Goal: Task Accomplishment & Management: Manage account settings

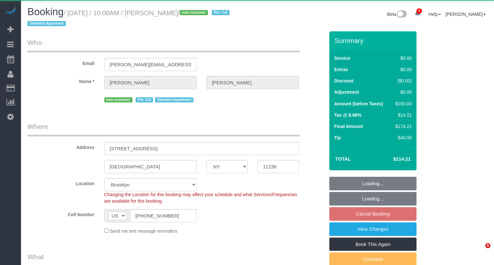
select select "NY"
select select "1"
select select "spot3"
select select "object:917"
select select "spot63"
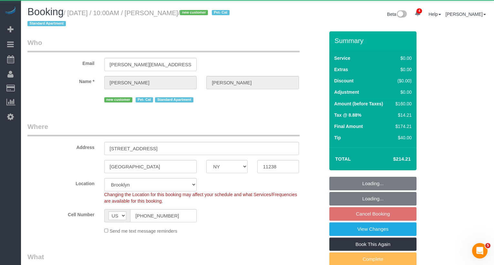
select select "1"
select select "number:89"
select select "number:71"
select select "number:14"
select select "number:5"
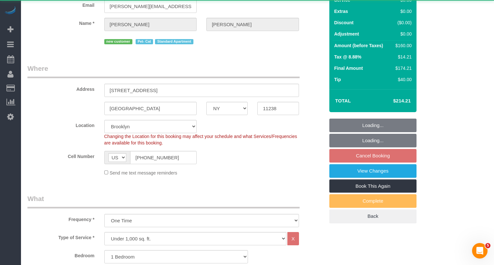
select select "string:stripe-pm_1S0SCS4VGloSiKo7MbnkmKwn"
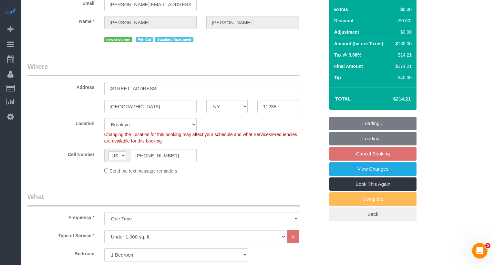
scroll to position [62, 0]
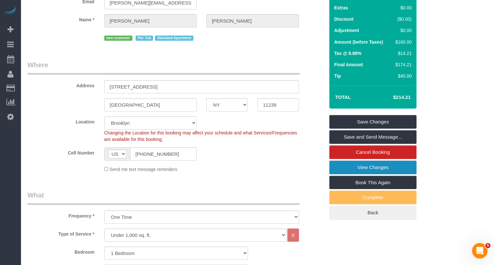
click at [360, 171] on link "View Changes" at bounding box center [373, 168] width 87 height 14
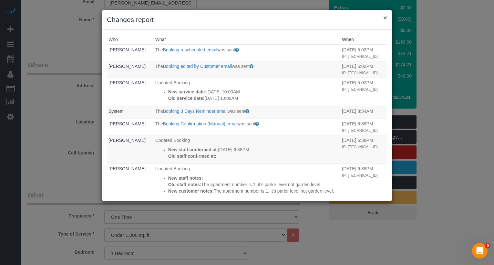
click at [383, 18] on button "×" at bounding box center [385, 17] width 4 height 7
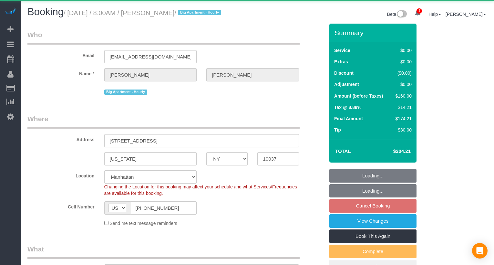
select select "NY"
select select "number:89"
select select "number:71"
select select "number:15"
select select "number:6"
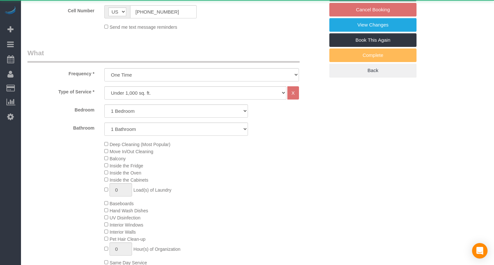
select select "string:stripe-pm_1S0qEA4VGloSiKo7DYMBBPTc"
select select "1"
select select "spot1"
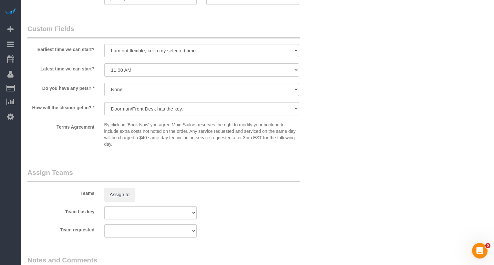
scroll to position [866, 0]
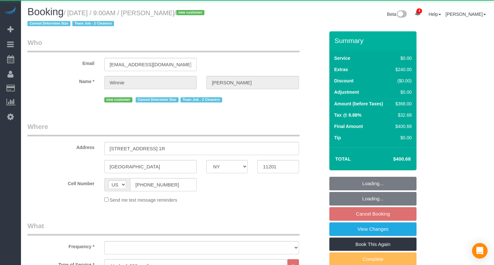
select select "NY"
select select "2"
select select "object:923"
select select "string:stripe-pm_1RuI8U4VGloSiKo7aRlM8gv6"
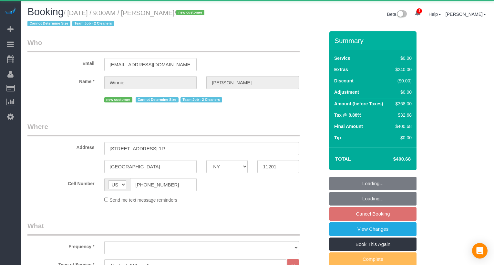
select select "2"
select select "spot62"
select select "number:89"
select select "number:74"
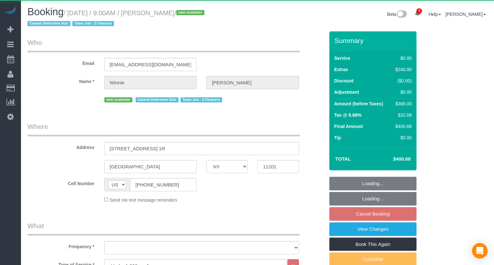
select select "number:15"
select select "number:5"
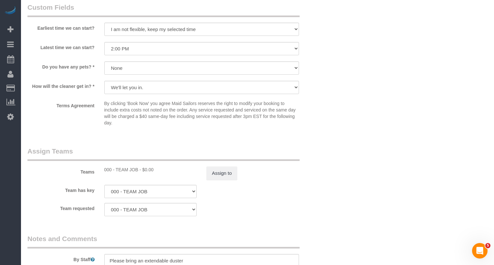
scroll to position [725, 0]
click at [222, 170] on button "Assign to" at bounding box center [221, 172] width 31 height 14
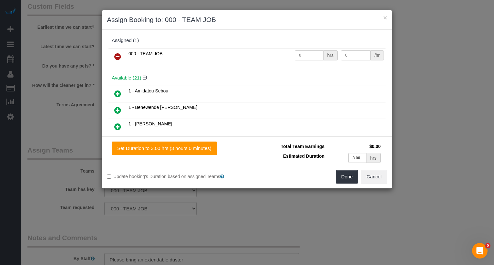
click at [121, 58] on link at bounding box center [117, 56] width 15 height 13
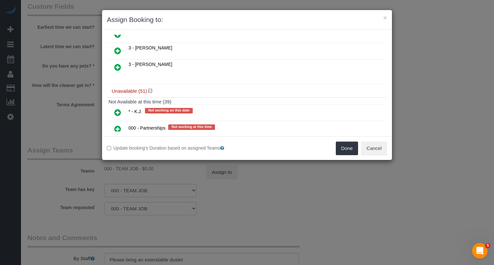
click at [118, 109] on icon at bounding box center [117, 113] width 7 height 8
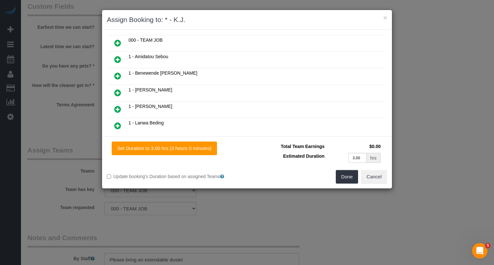
scroll to position [0, 0]
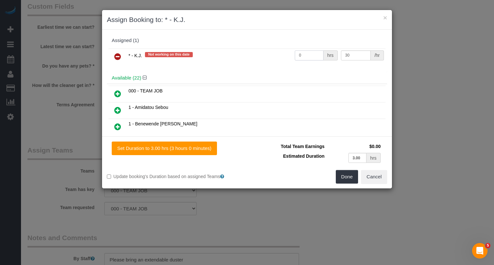
drag, startPoint x: 316, startPoint y: 56, endPoint x: 260, endPoint y: 56, distance: 56.5
click at [260, 56] on tr "* - K.J. Not working on this date 0 hrs 30 /hr" at bounding box center [247, 56] width 277 height 16
type input "6"
click at [347, 170] on button "Done" at bounding box center [347, 177] width 23 height 14
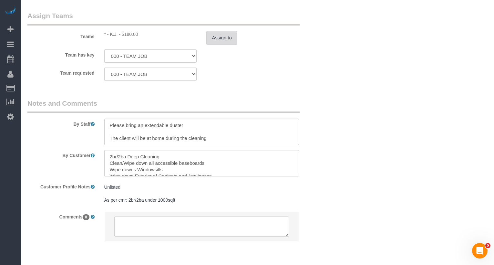
scroll to position [851, 0]
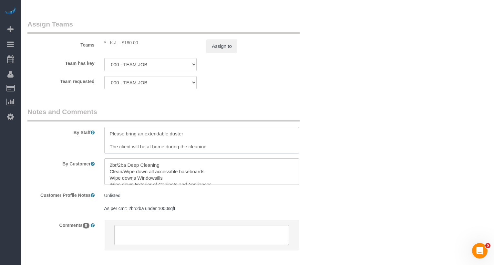
click at [108, 132] on textarea at bounding box center [201, 140] width 195 height 26
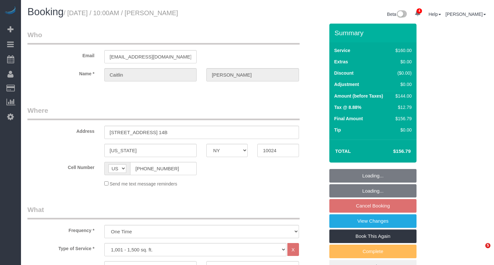
select select "NY"
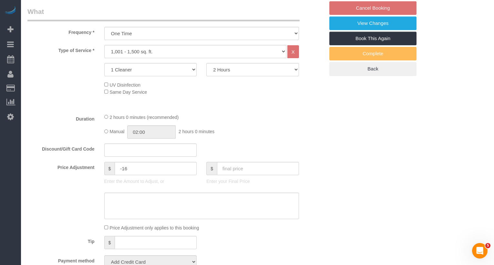
select select "object:884"
select select "string:stripe-pm_1RGsso4VGloSiKo7yoovUInS"
select select "spot3"
select select "number:58"
select select "number:76"
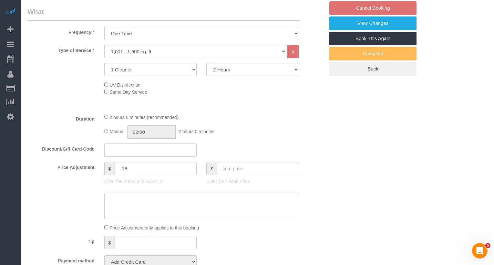
select select "number:15"
select select "number:5"
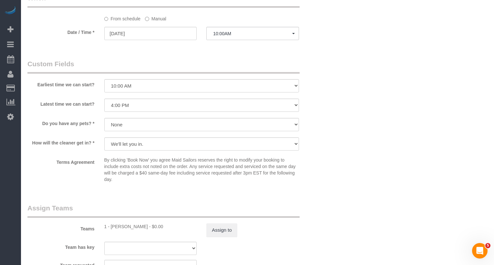
scroll to position [514, 0]
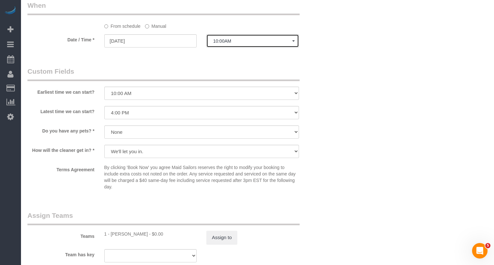
click at [223, 36] on button "10:00AM" at bounding box center [252, 40] width 93 height 13
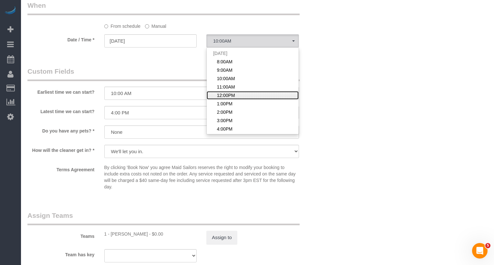
click at [222, 95] on span "12:00PM" at bounding box center [226, 95] width 18 height 6
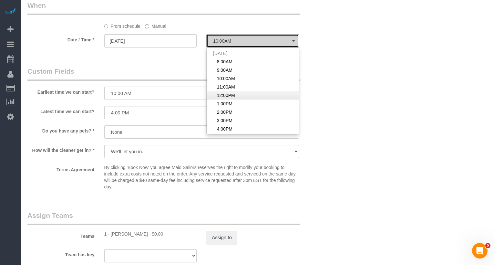
select select "spot5"
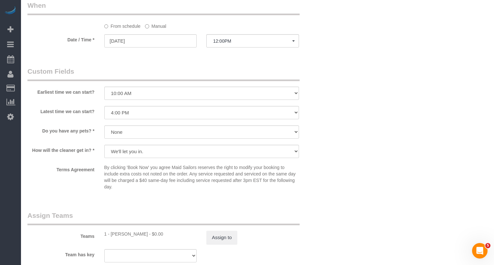
click at [160, 26] on label "Manual" at bounding box center [155, 25] width 21 height 9
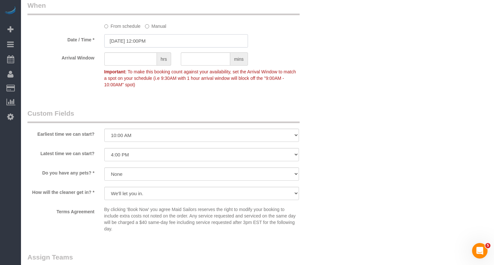
click at [159, 42] on input "08/29/2025 12:00PM" at bounding box center [176, 40] width 144 height 13
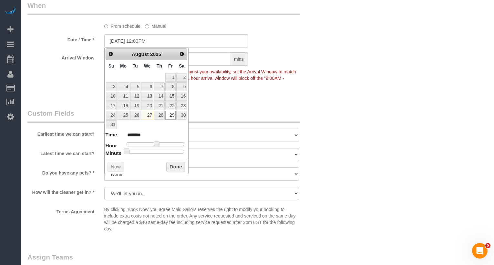
type input "08/29/2025 12:35PM"
type input "*******"
click at [162, 150] on div at bounding box center [156, 152] width 58 height 4
type input "08/29/2025 12:30PM"
type input "*******"
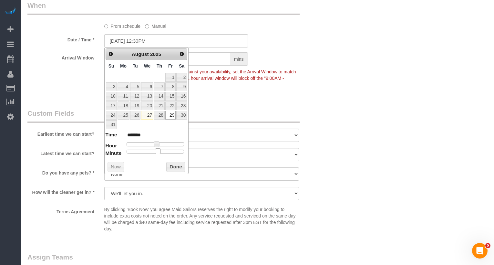
click at [158, 150] on span at bounding box center [158, 151] width 6 height 6
click at [177, 171] on div "Prev Next August 2025 Su Mo Tu We Th Fr Sa 1 2 3 4 5 6 7 8 9 10 11 12 13 14 15 …" at bounding box center [146, 110] width 85 height 127
click at [176, 165] on button "Done" at bounding box center [175, 167] width 19 height 10
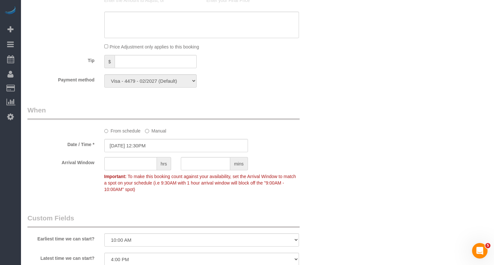
scroll to position [0, 0]
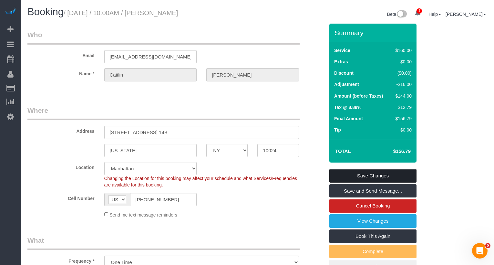
click at [335, 175] on link "Save Changes" at bounding box center [373, 176] width 87 height 14
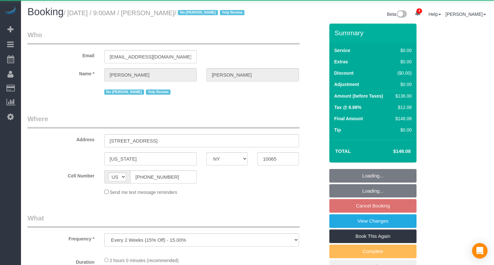
select select "NY"
select select "object:955"
select select "1"
select select "spot2"
select select "number:89"
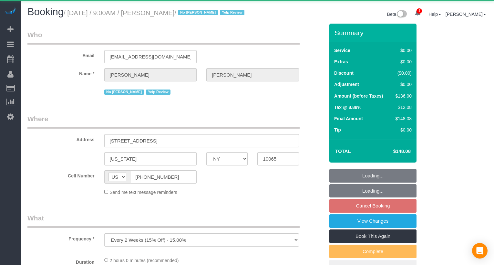
select select "number:90"
select select "number:15"
select select "number:5"
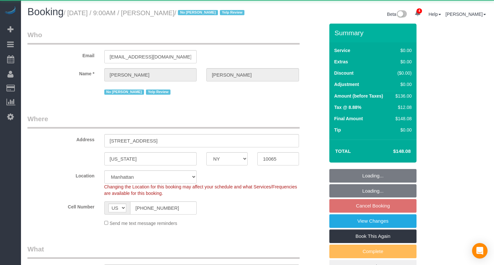
select select "string:stripe-pm_1IilJ74VGloSiKo7yjH4kSKu"
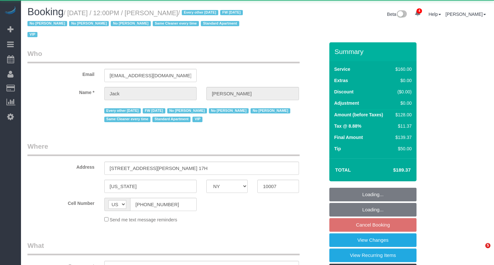
select select "NY"
select select "object:966"
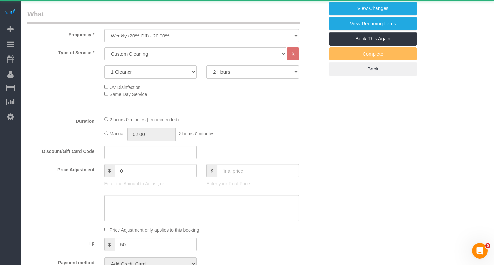
select select "string:stripe-pm_1R9Bsk4VGloSiKo7ufTdcySD"
select select "spot5"
select select "number:56"
select select "number:78"
select select "number:15"
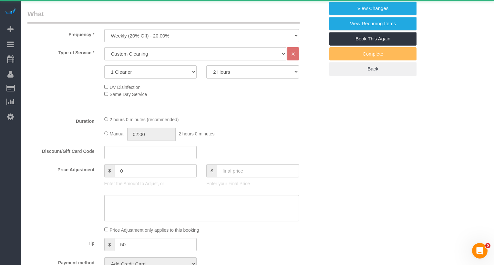
select select "number:6"
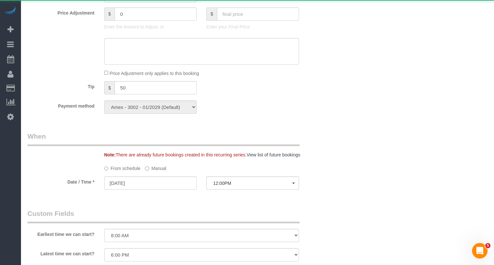
scroll to position [501, 0]
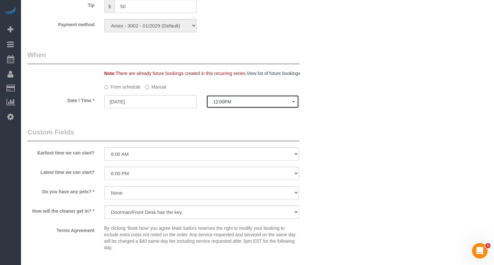
click at [230, 102] on span "12:00PM" at bounding box center [252, 101] width 79 height 5
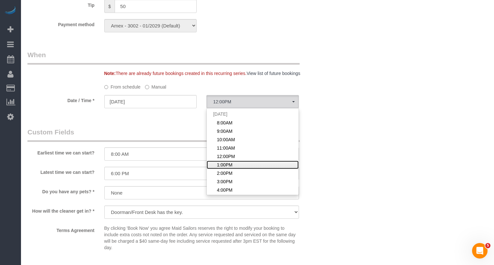
click at [223, 162] on span "1:00PM" at bounding box center [225, 165] width 16 height 6
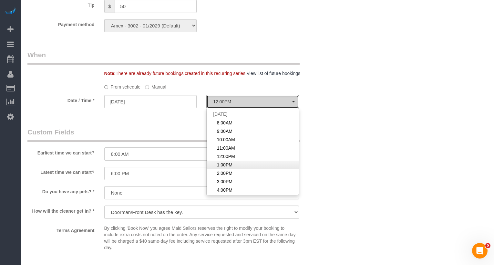
select select "spot6"
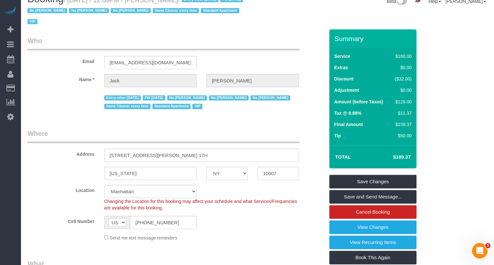
scroll to position [0, 0]
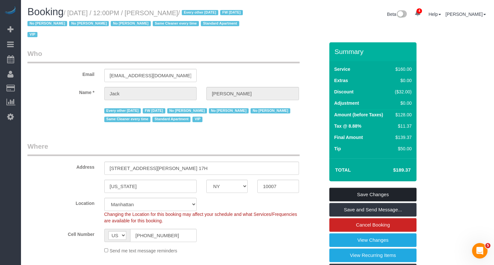
click at [353, 191] on link "Save Changes" at bounding box center [373, 195] width 87 height 14
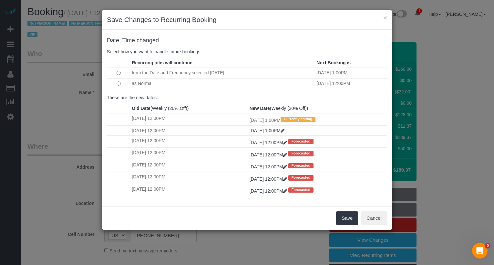
click at [117, 86] on td at bounding box center [118, 83] width 23 height 10
click at [345, 215] on button "Save" at bounding box center [347, 218] width 22 height 14
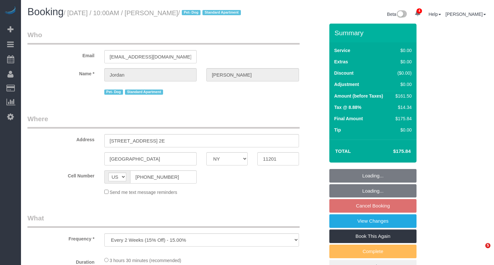
select select "NY"
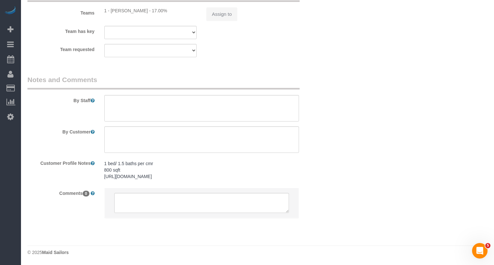
select select "string:stripe-pm_1Rcsvw4VGloSiKo7YAz02xg6"
select select "1"
select select "2"
select select "spot3"
select select "number:58"
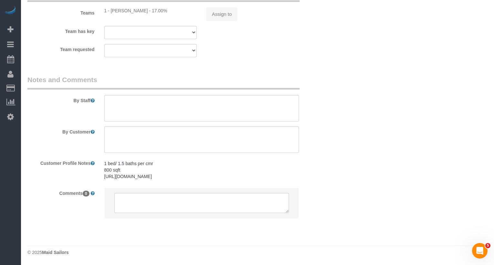
select select "number:72"
select select "number:13"
select select "number:5"
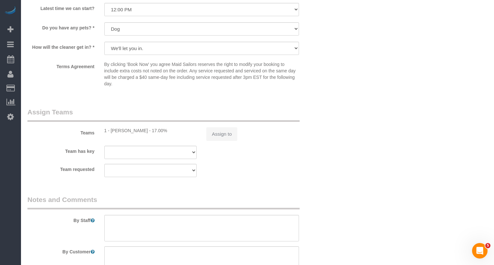
select select "object:919"
select select "spot63"
select select "1"
select select "2"
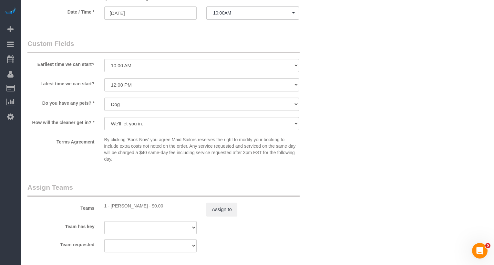
scroll to position [635, 0]
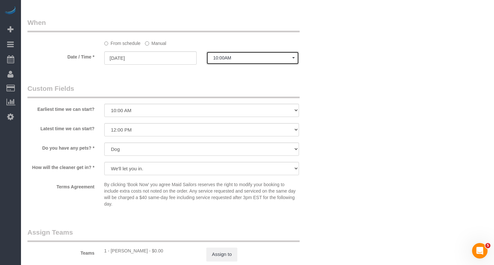
click at [225, 65] on button "10:00AM" at bounding box center [252, 57] width 93 height 13
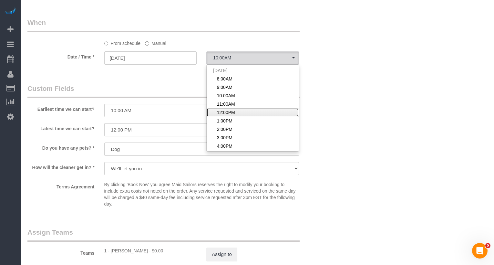
click at [229, 116] on span "12:00PM" at bounding box center [226, 112] width 18 height 6
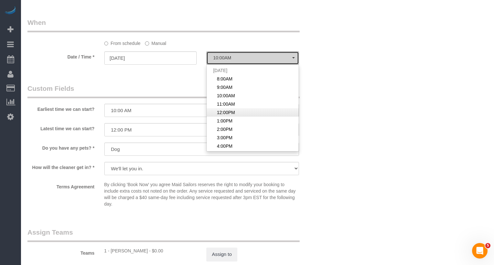
select select "spot65"
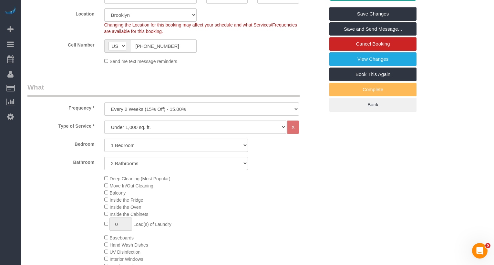
scroll to position [147, 0]
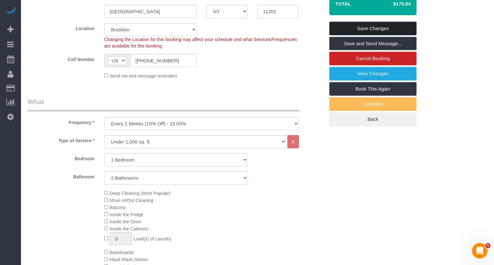
click at [383, 35] on link "Save Changes" at bounding box center [373, 29] width 87 height 14
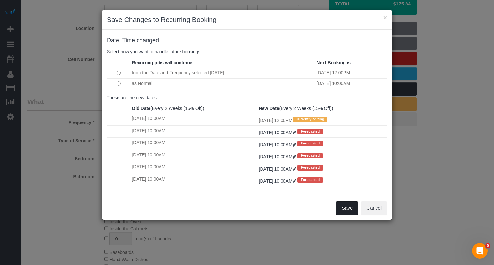
click at [358, 207] on button "Save" at bounding box center [347, 208] width 22 height 14
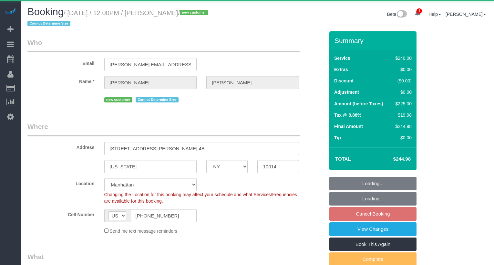
select select "NY"
select select "180"
select select "object:747"
select select "string:stripe-pm_1S06iu4VGloSiKo7aXpOO58t"
select select "spot5"
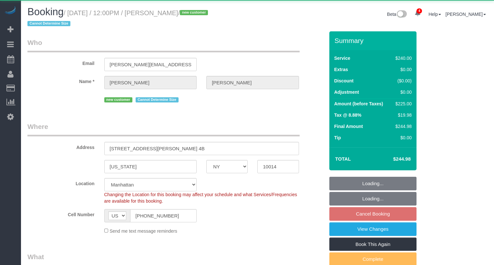
select select "number:89"
select select "number:90"
select select "number:15"
select select "number:5"
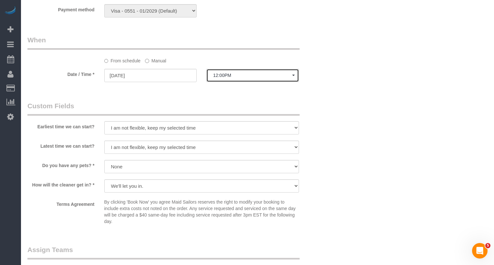
click at [222, 80] on button "12:00PM" at bounding box center [252, 75] width 93 height 13
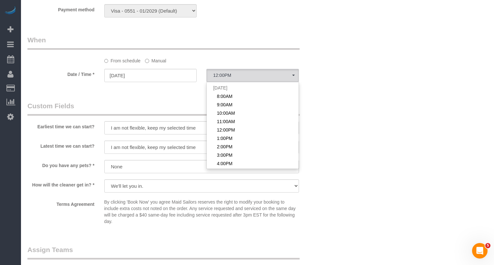
click at [160, 60] on label "Manual" at bounding box center [155, 59] width 21 height 9
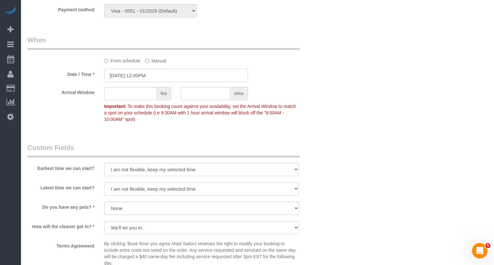
click at [155, 72] on input "08/29/2025 12:00PM" at bounding box center [176, 75] width 144 height 13
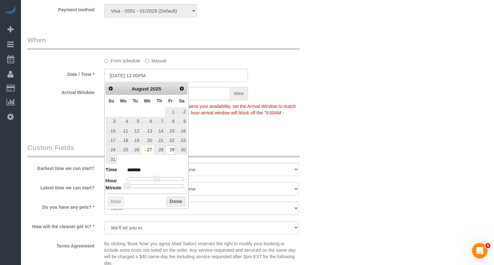
click at [159, 184] on div at bounding box center [156, 186] width 58 height 4
type input "08/29/2025 12:30PM"
type input "*******"
click at [169, 199] on button "Done" at bounding box center [175, 201] width 19 height 10
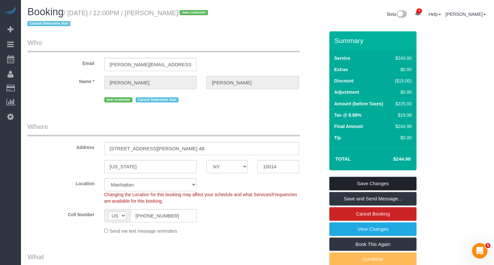
click at [388, 179] on link "Save Changes" at bounding box center [373, 184] width 87 height 14
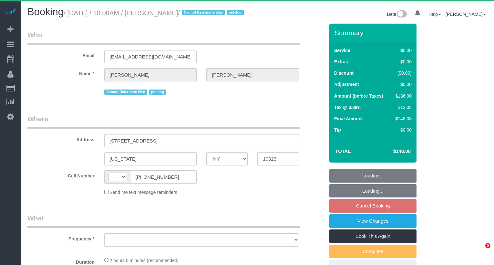
select select "NY"
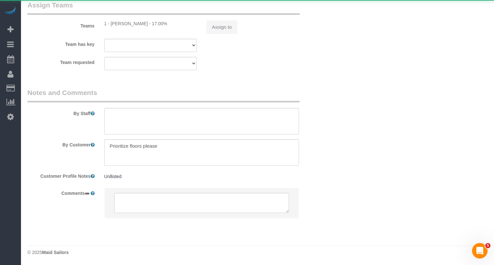
select select "string:[GEOGRAPHIC_DATA]"
select select "object:763"
select select "1"
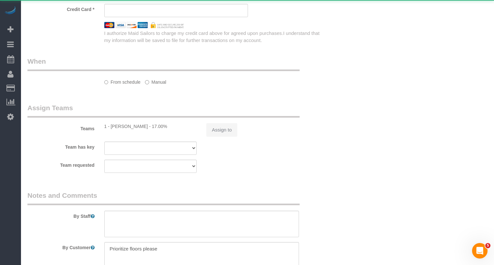
select select "object:914"
select select "spot3"
select select "number:57"
select select "number:75"
select select "number:13"
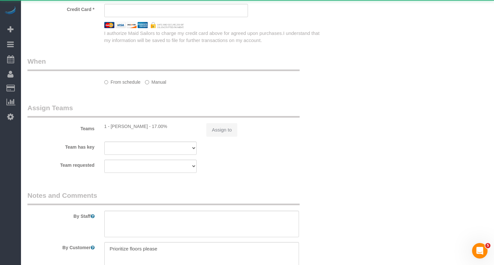
select select "number:6"
select select "1"
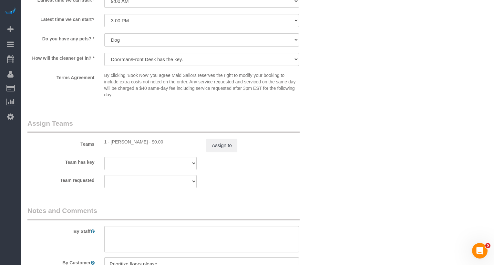
select select "string:stripe-pm_1RMZCL4VGloSiKo7DWvxFkK9"
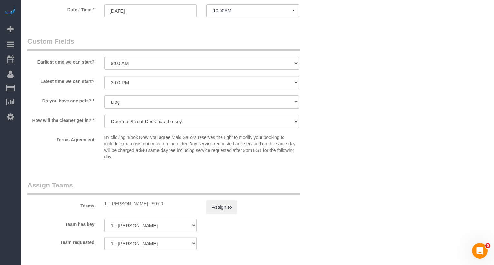
scroll to position [668, 0]
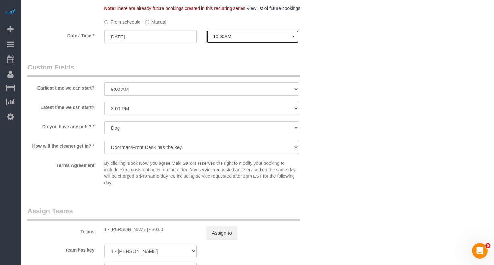
click at [236, 39] on span "10:00AM" at bounding box center [252, 36] width 79 height 5
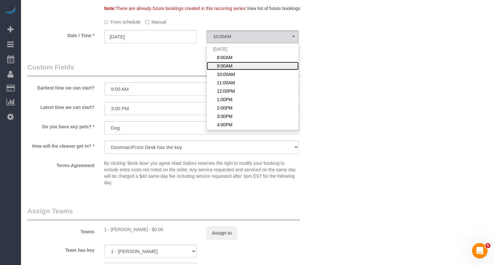
click at [224, 69] on span "9:00AM" at bounding box center [225, 66] width 16 height 6
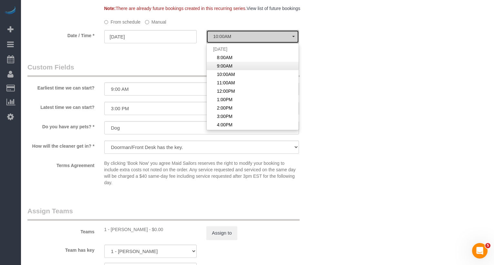
select select "spot2"
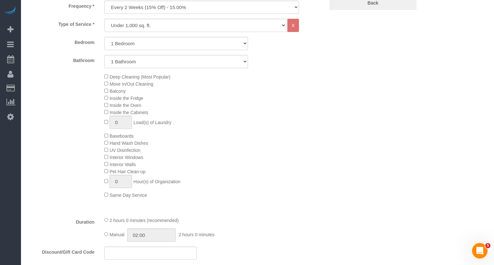
scroll to position [0, 0]
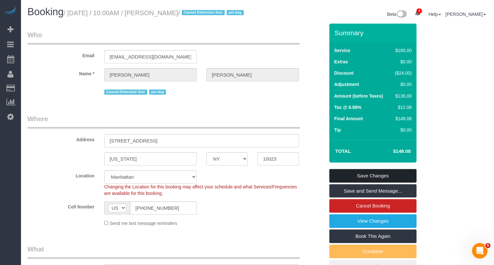
click at [336, 183] on link "Save Changes" at bounding box center [373, 176] width 87 height 14
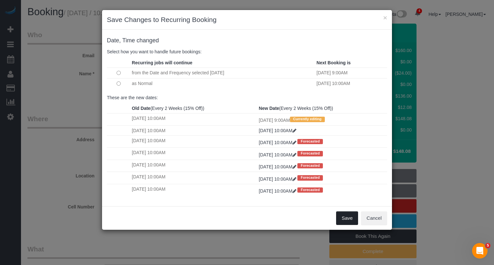
click at [344, 213] on button "Save" at bounding box center [347, 218] width 22 height 14
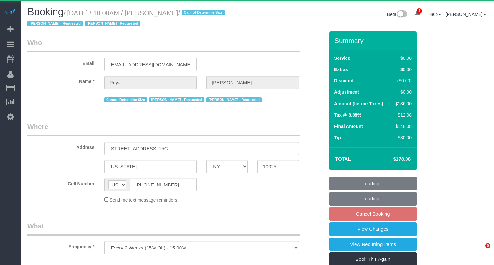
select select "NY"
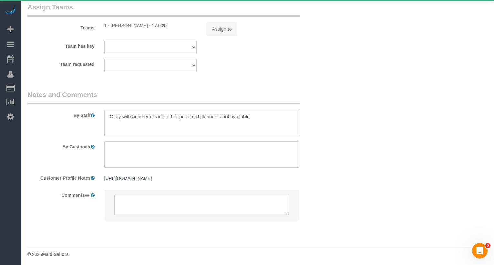
select select "object:920"
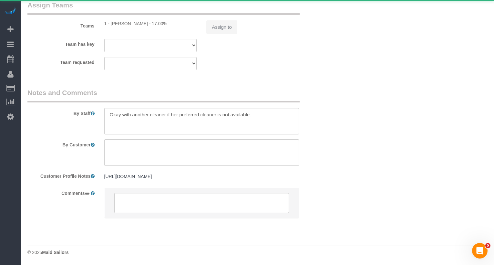
select select "1"
select select "spot3"
select select "number:58"
select select "number:73"
select select "number:15"
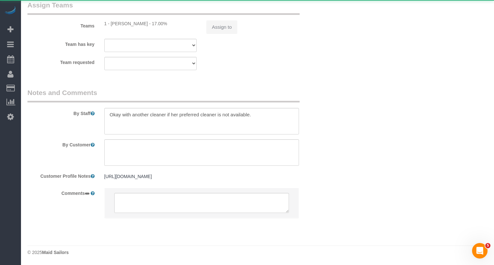
select select "number:5"
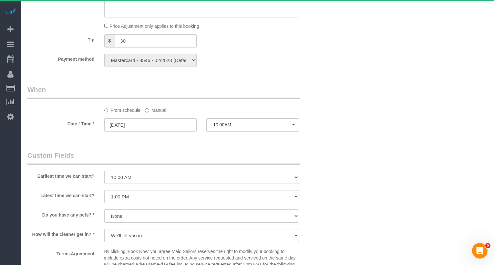
select select "string:stripe-pm_1REs6u4VGloSiKo70lTggjRu"
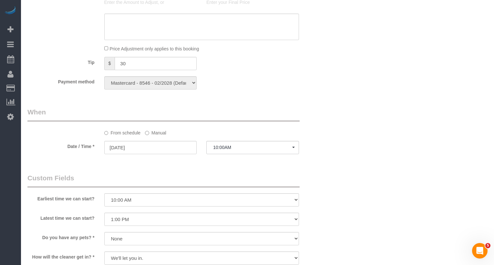
scroll to position [553, 0]
click at [226, 149] on span "10:00AM" at bounding box center [252, 147] width 79 height 5
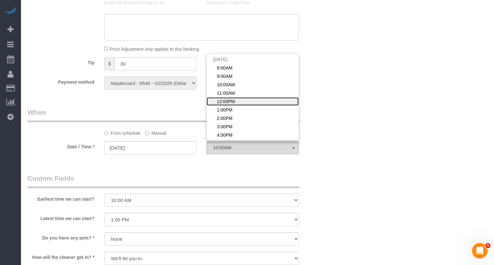
click at [232, 100] on span "12:00PM" at bounding box center [226, 101] width 18 height 6
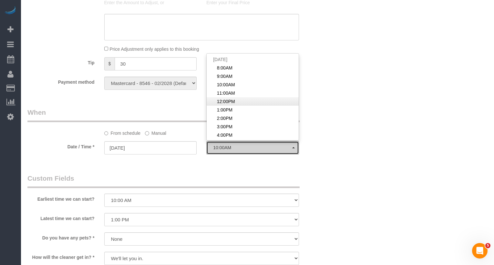
select select "spot5"
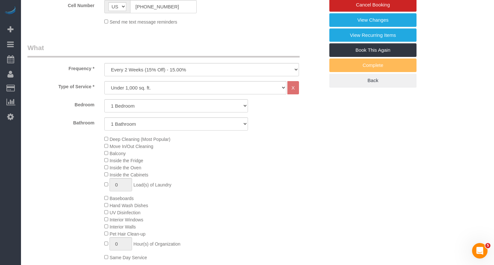
scroll to position [160, 0]
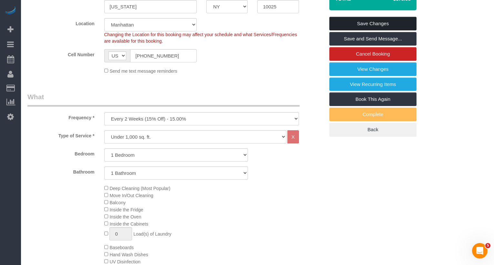
click at [364, 22] on link "Save Changes" at bounding box center [373, 24] width 87 height 14
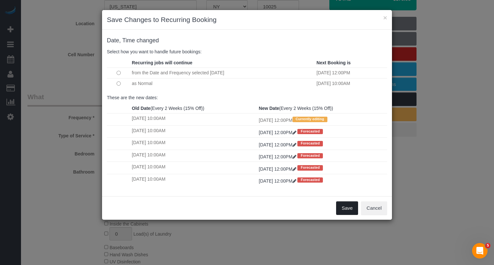
click at [341, 208] on button "Save" at bounding box center [347, 208] width 22 height 14
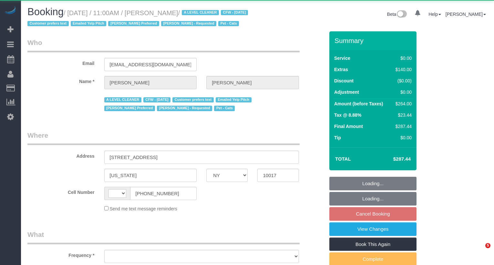
select select "NY"
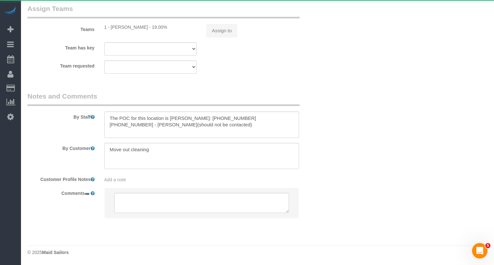
select select "string:[GEOGRAPHIC_DATA]"
select select "object:680"
select select "1"
select select "2"
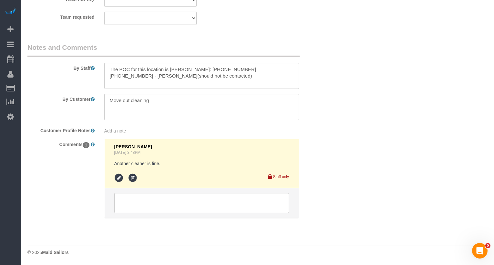
select select "object:955"
select select "string:stripe-pm_1ReC674VGloSiKo7UKl3QXXs"
select select "spot4"
select select "number:59"
select select "number:75"
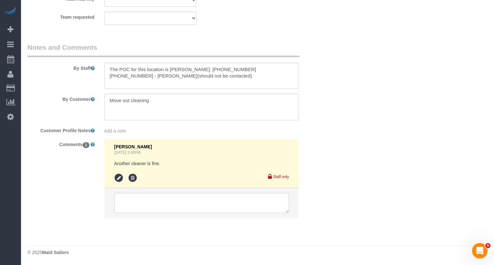
select select "number:14"
select select "number:6"
select select "1"
select select "2"
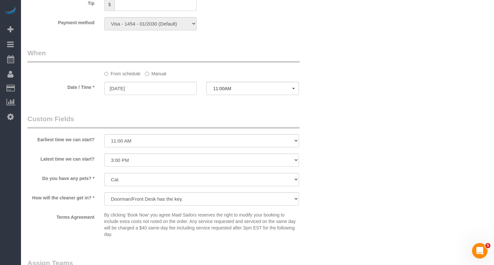
scroll to position [606, 0]
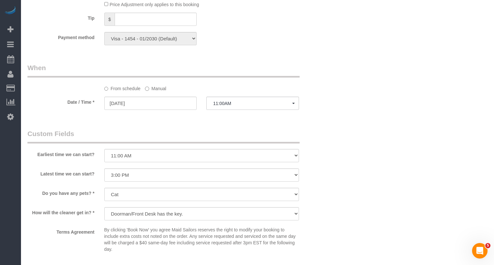
click at [228, 107] on sui-booking-spot "From schedule Manual Date / Time * 08/29/2025 11:00AM Fri August 29th 8:00AM 9:…" at bounding box center [175, 87] width 297 height 48
click at [227, 106] on span "11:00AM" at bounding box center [252, 103] width 79 height 5
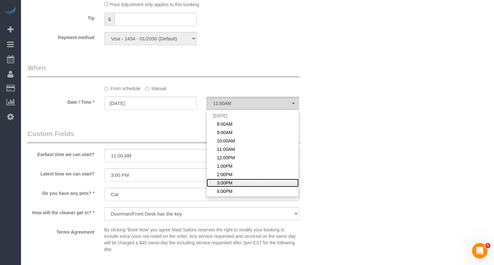
click at [226, 186] on span "3:00PM" at bounding box center [225, 183] width 16 height 6
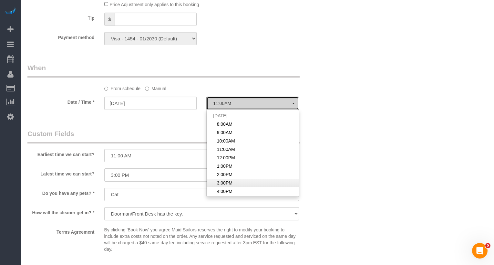
select select "spot8"
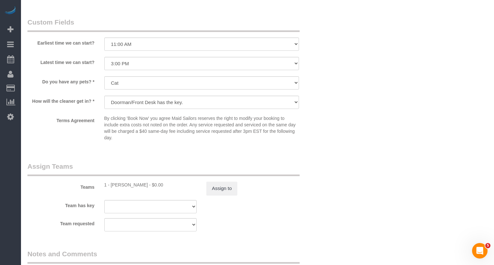
scroll to position [791, 0]
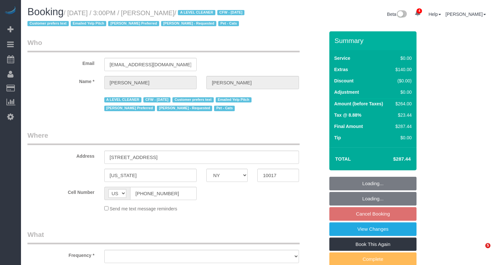
select select "NY"
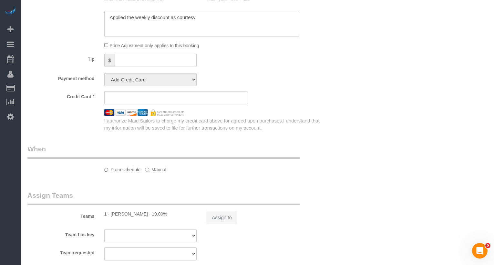
scroll to position [548, 0]
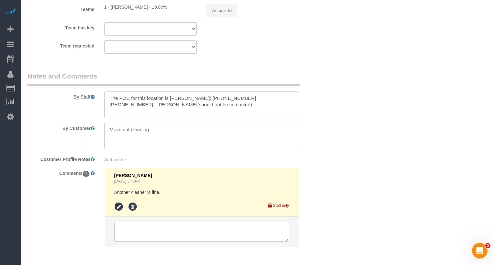
select select "object:996"
select select "string:stripe-pm_1ReC674VGloSiKo7UKl3QXXs"
select select "1"
select select "2"
select select "spot8"
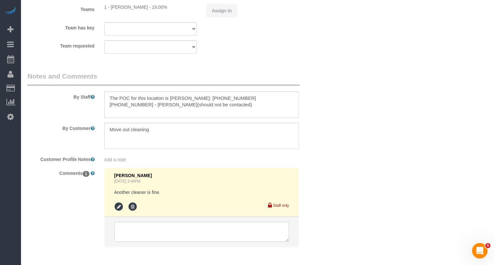
select select "number:59"
select select "number:75"
select select "number:14"
select select "number:6"
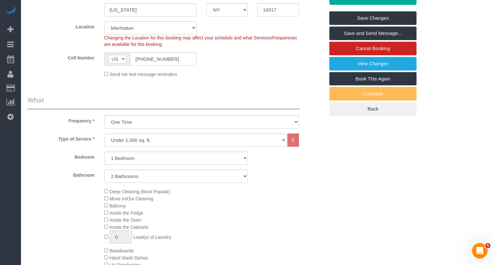
scroll to position [166, 0]
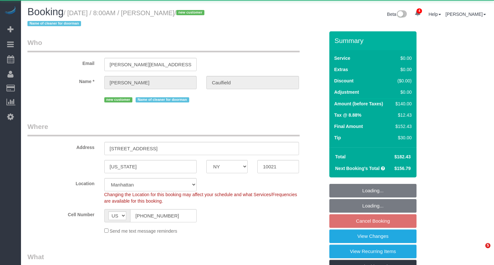
select select "NY"
select select "1"
select select "object:960"
select select "string:stripe-pm_1Ryi9k4VGloSiKo73cZzjRXF"
select select "1"
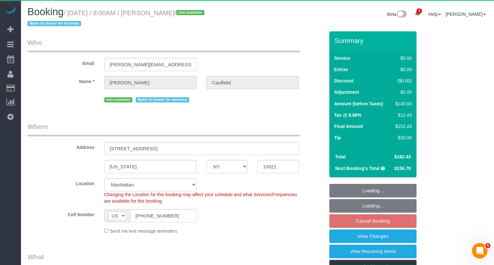
select select "spot1"
select select "number:56"
select select "number:77"
select select "number:15"
select select "number:6"
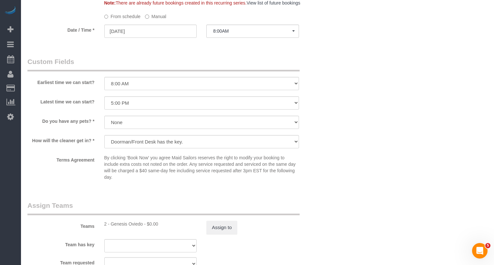
scroll to position [638, 0]
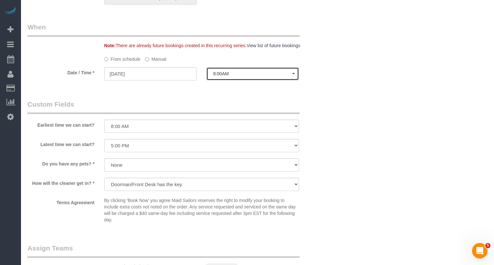
click at [227, 72] on span "8:00AM" at bounding box center [252, 73] width 79 height 5
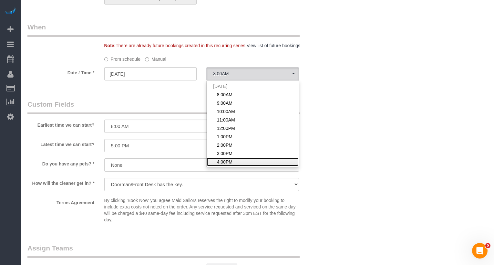
click at [227, 158] on link "4:00PM" at bounding box center [253, 162] width 92 height 8
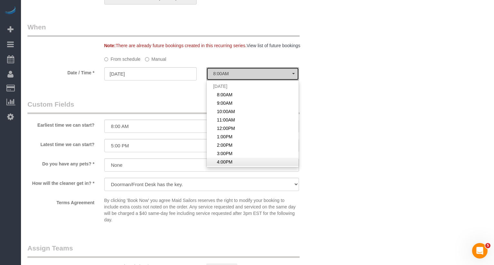
select select "spot9"
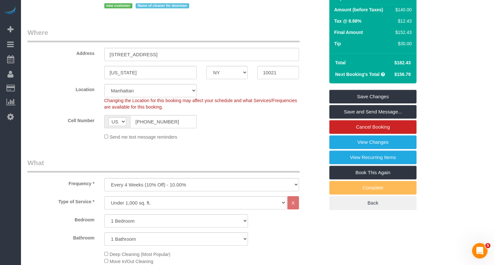
scroll to position [0, 0]
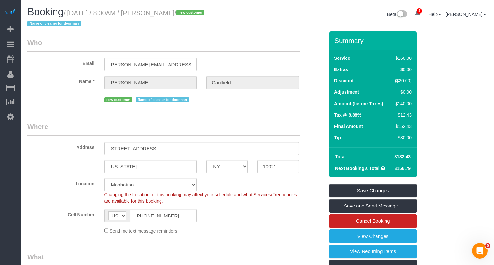
drag, startPoint x: 203, startPoint y: 13, endPoint x: 154, endPoint y: 14, distance: 49.1
click at [154, 14] on small "/ August 29, 2025 / 8:00AM / Nicole Caulfield / new customer Name of cleaner fo…" at bounding box center [116, 18] width 179 height 18
copy small "Nicole Caulfield /"
click at [377, 192] on link "Save Changes" at bounding box center [373, 191] width 87 height 14
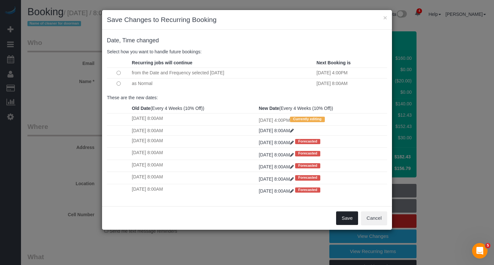
click at [344, 218] on button "Save" at bounding box center [347, 218] width 22 height 14
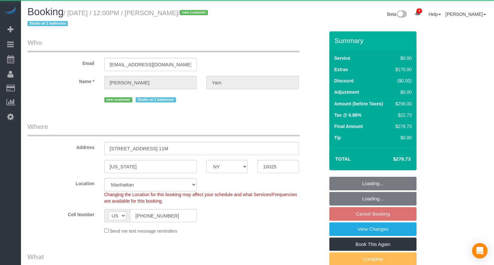
select select "NY"
select select "object:666"
select select "spot5"
select select "number:56"
select select "number:73"
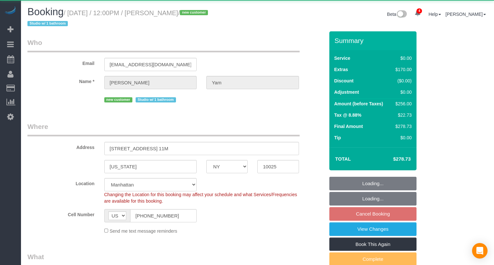
select select "number:15"
select select "number:5"
select select "string:stripe-pm_1Ryinp4VGloSiKo7kQlWBmBf"
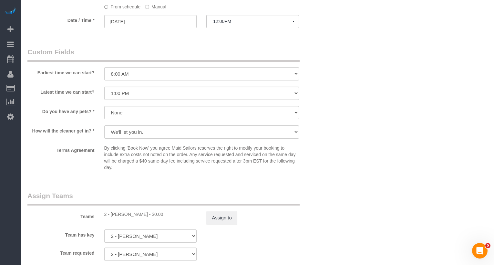
scroll to position [635, 0]
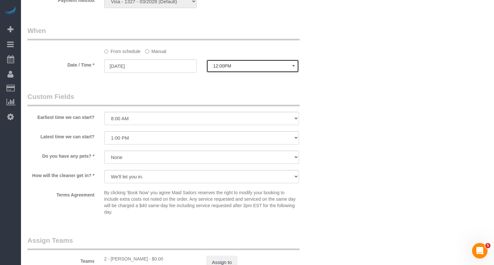
click at [233, 69] on button "12:00PM" at bounding box center [252, 65] width 93 height 13
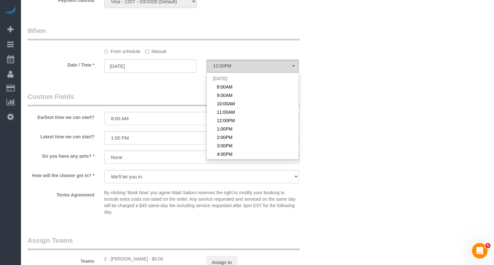
click at [156, 51] on label "Manual" at bounding box center [155, 50] width 21 height 9
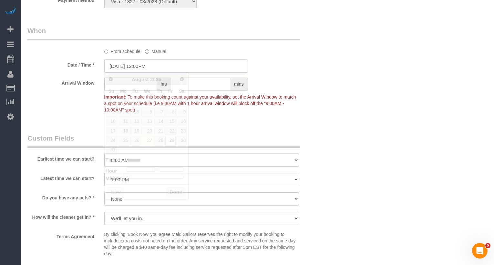
click at [154, 61] on input "08/29/2025 12:00PM" at bounding box center [176, 65] width 144 height 13
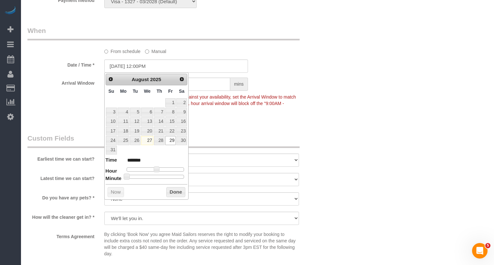
click at [160, 175] on div at bounding box center [156, 177] width 58 height 4
type input "08/29/2025 12:30PM"
type input "*******"
click at [178, 192] on button "Done" at bounding box center [175, 192] width 19 height 10
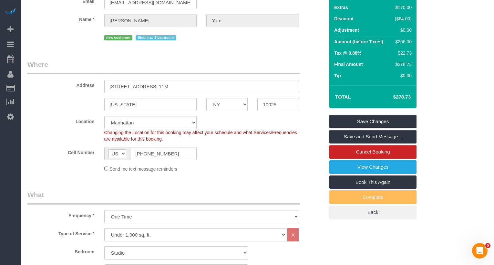
scroll to position [0, 0]
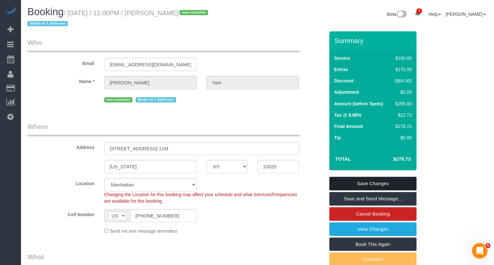
click at [347, 184] on link "Save Changes" at bounding box center [373, 184] width 87 height 14
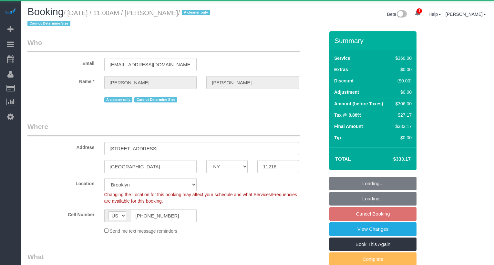
select select "NY"
select select "270"
select select "spot4"
select select "object:897"
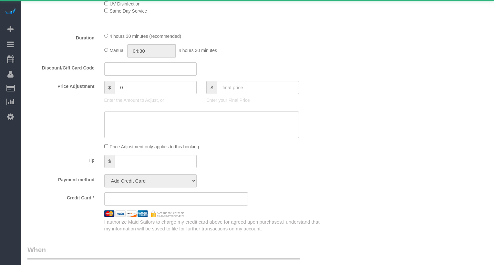
select select "string:stripe-pm_1ROJ8L4VGloSiKo7J4o2l5l0"
select select "number:89"
select select "number:90"
select select "number:15"
select select "number:5"
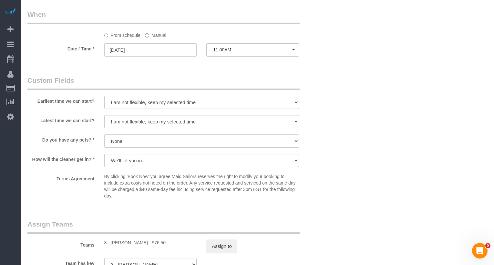
scroll to position [491, 0]
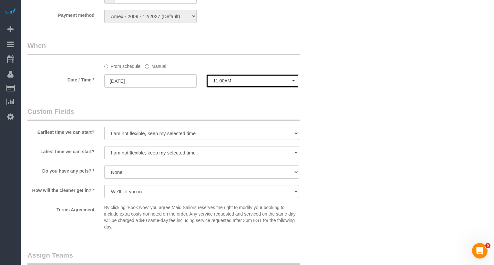
click at [234, 74] on button "11:00AM" at bounding box center [252, 80] width 93 height 13
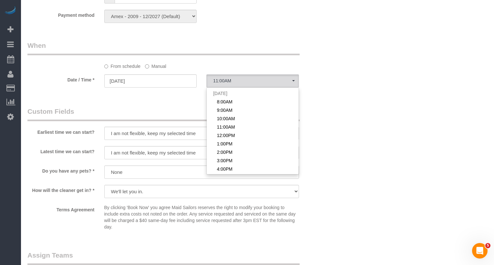
click at [156, 69] on label "Manual" at bounding box center [155, 65] width 21 height 9
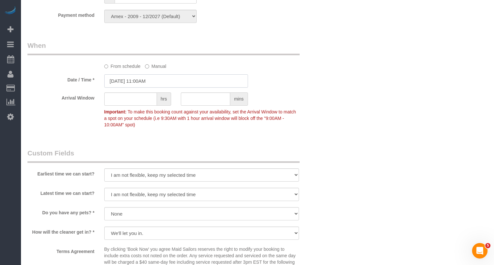
click at [149, 83] on input "08/29/2025 11:00AM" at bounding box center [176, 80] width 144 height 13
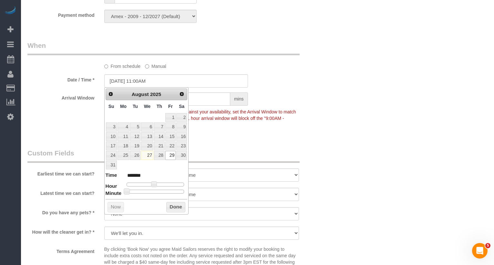
type input "08/29/2025 11:30AM"
type input "*******"
click at [157, 190] on div at bounding box center [156, 192] width 58 height 4
click at [171, 203] on button "Done" at bounding box center [175, 207] width 19 height 10
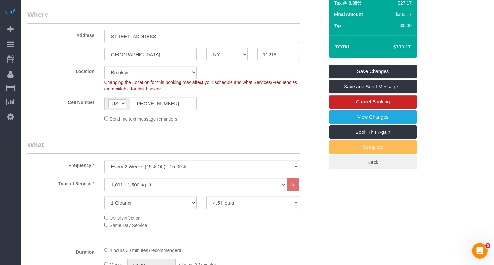
scroll to position [0, 0]
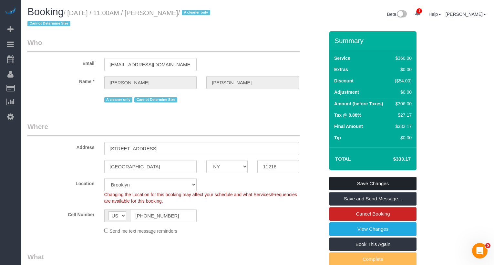
click at [367, 185] on link "Save Changes" at bounding box center [373, 184] width 87 height 14
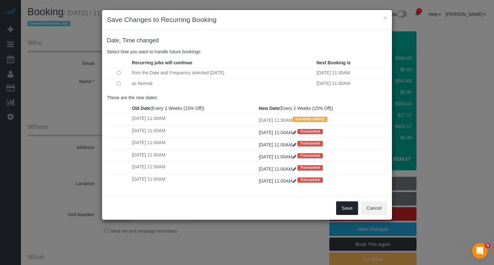
click at [355, 207] on button "Save" at bounding box center [347, 208] width 22 height 14
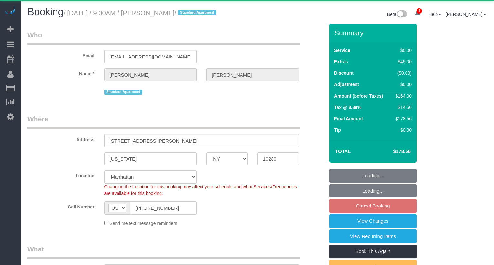
select select "NY"
select select "object:953"
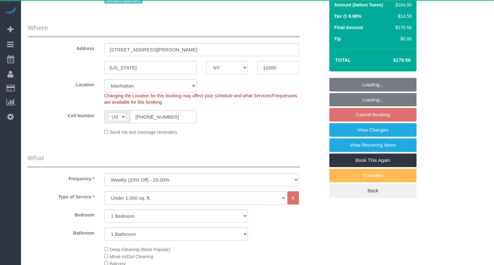
select select "string:stripe-pm_1RSfGg4VGloSiKo7qJG0xXmc"
select select "1"
select select "spot2"
select select "number:57"
select select "number:73"
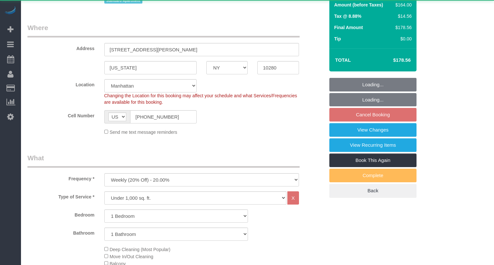
select select "number:15"
select select "number:6"
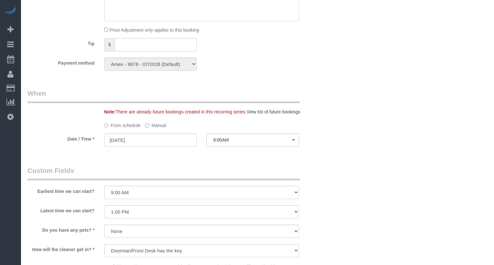
scroll to position [608, 0]
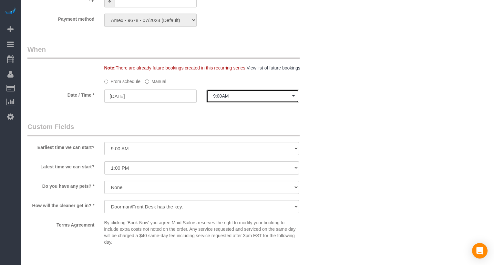
click at [236, 99] on span "9:00AM" at bounding box center [252, 95] width 79 height 5
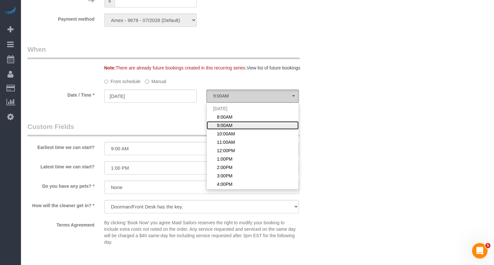
scroll to position [0, 0]
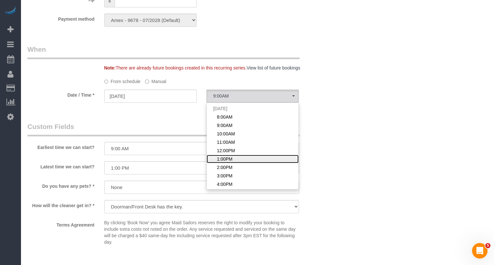
click at [229, 163] on link "1:00PM" at bounding box center [253, 159] width 92 height 8
select select "spot6"
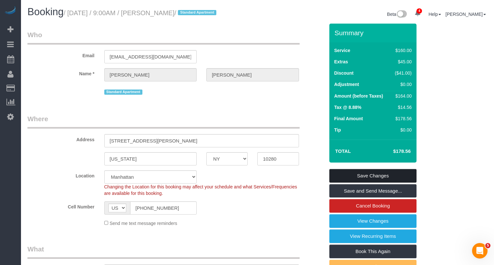
click at [350, 183] on link "Save Changes" at bounding box center [373, 176] width 87 height 14
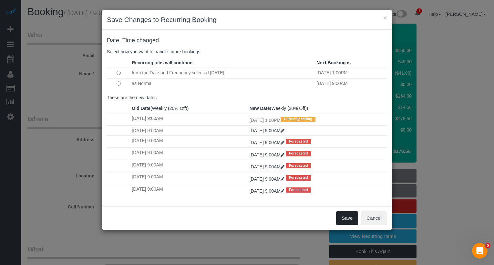
click at [346, 214] on button "Save" at bounding box center [347, 218] width 22 height 14
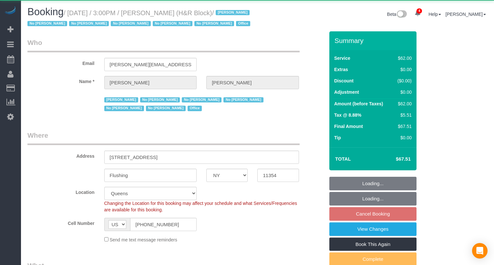
select select "NY"
select select "object:739"
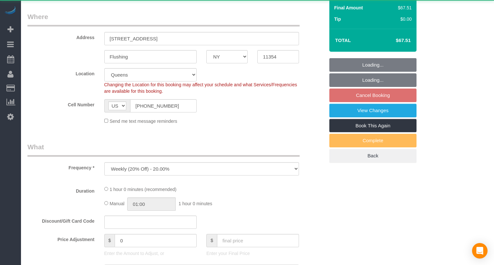
select select "spot8"
select select "number:89"
select select "number:90"
select select "number:15"
select select "number:5"
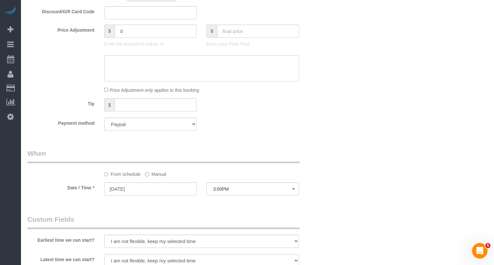
scroll to position [499, 0]
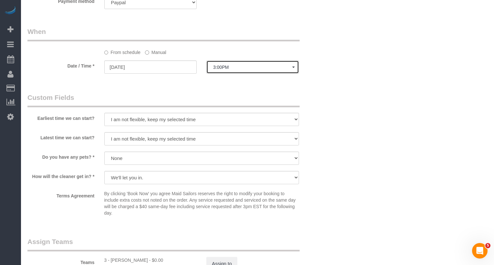
click at [234, 66] on span "3:00PM" at bounding box center [252, 67] width 79 height 5
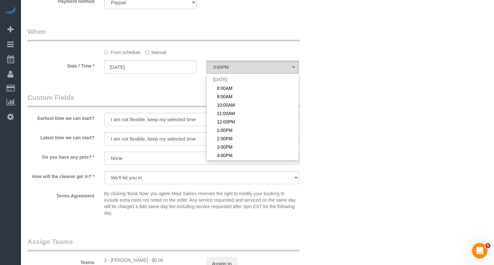
click at [161, 55] on label "Manual" at bounding box center [155, 51] width 21 height 9
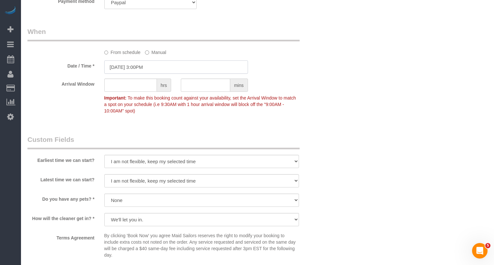
click at [154, 65] on input "[DATE] 3:00PM" at bounding box center [176, 66] width 144 height 13
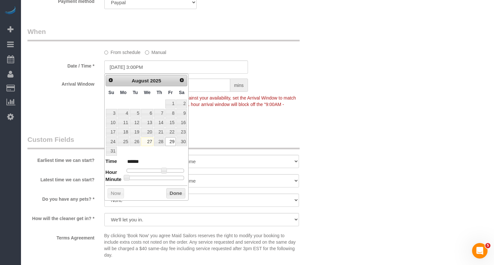
type input "[DATE] 3:30PM"
type input "******"
click at [157, 176] on div at bounding box center [156, 178] width 58 height 4
click at [170, 189] on button "Done" at bounding box center [175, 193] width 19 height 10
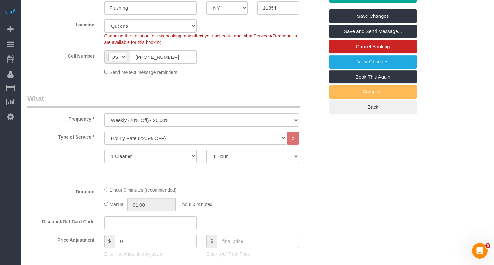
scroll to position [0, 0]
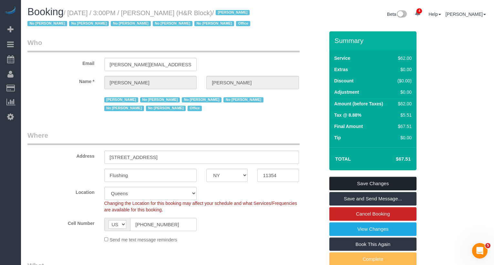
click at [351, 184] on link "Save Changes" at bounding box center [373, 184] width 87 height 14
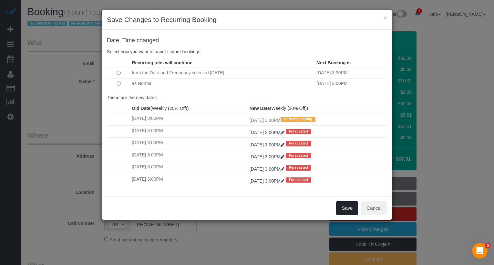
click at [345, 201] on button "Save" at bounding box center [347, 208] width 22 height 14
